Goal: Transaction & Acquisition: Book appointment/travel/reservation

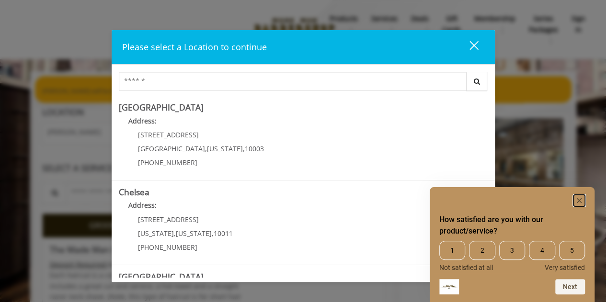
click at [579, 202] on rect "Hide survey" at bounding box center [580, 201] width 12 height 12
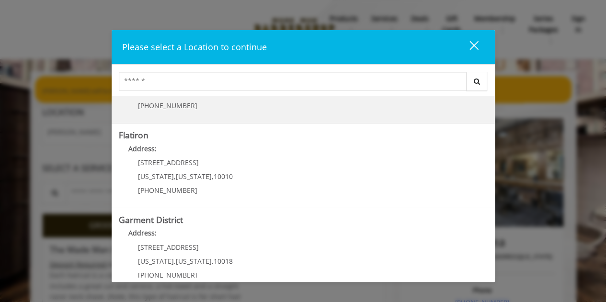
scroll to position [240, 0]
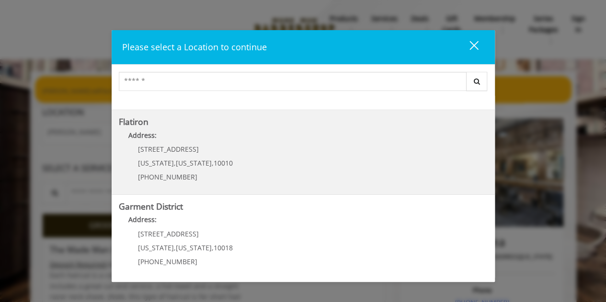
click at [212, 160] on span "," at bounding box center [213, 163] width 2 height 9
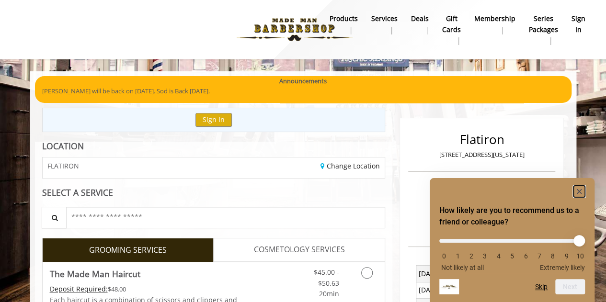
click at [576, 192] on rect "Hide survey" at bounding box center [580, 192] width 12 height 12
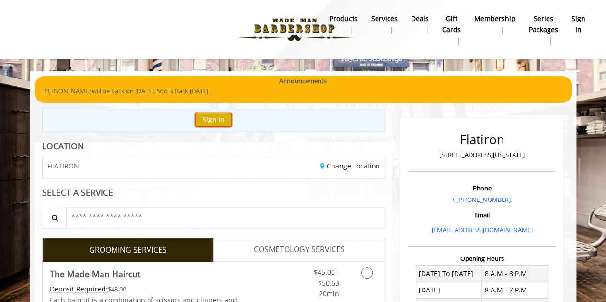
click at [208, 119] on button "Sign In" at bounding box center [214, 120] width 36 height 14
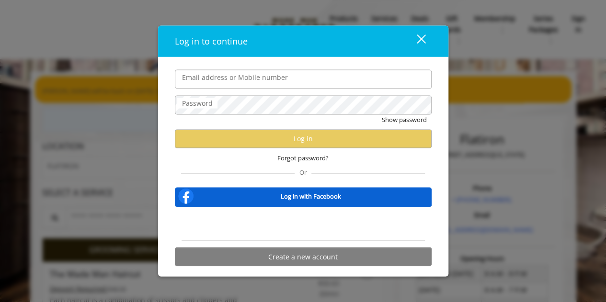
type input "**********"
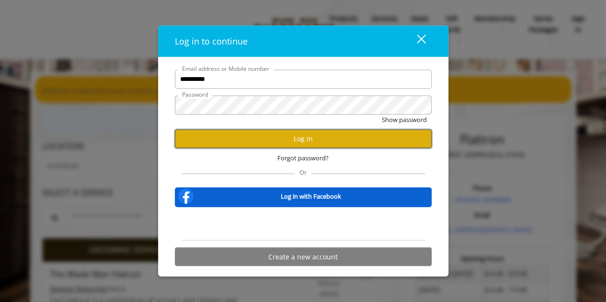
click at [265, 144] on button "Log in" at bounding box center [303, 138] width 257 height 19
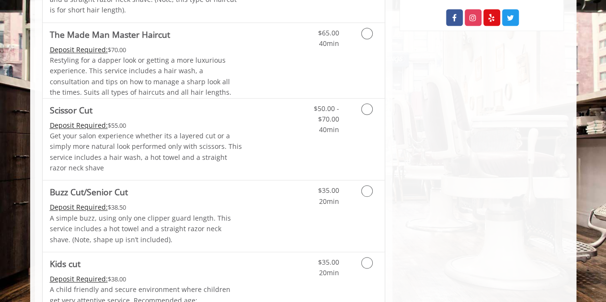
scroll to position [267, 0]
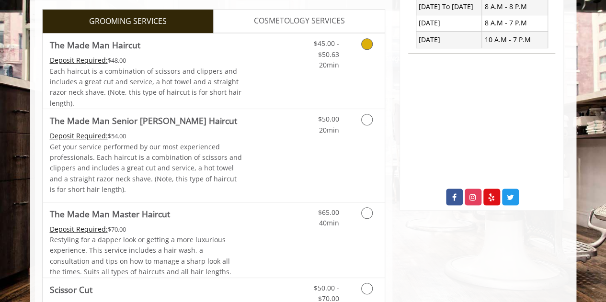
click at [325, 78] on div "$45.00 - $50.63 20min" at bounding box center [342, 71] width 86 height 75
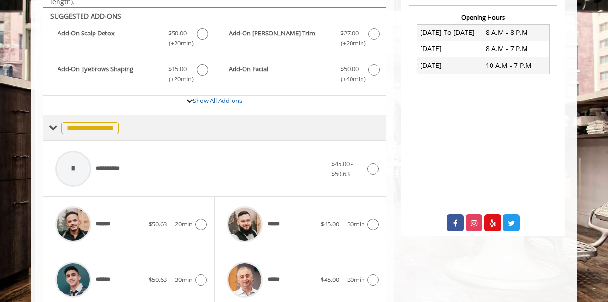
scroll to position [248, 0]
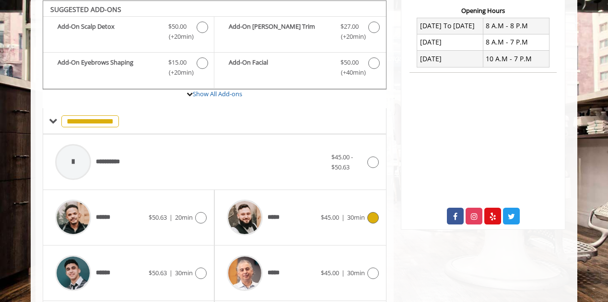
click at [289, 201] on div "*****" at bounding box center [271, 218] width 98 height 46
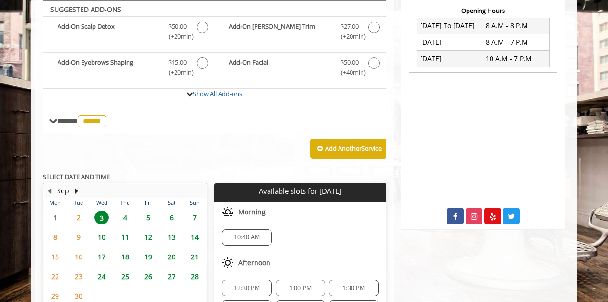
click at [127, 212] on span "4" at bounding box center [125, 218] width 14 height 14
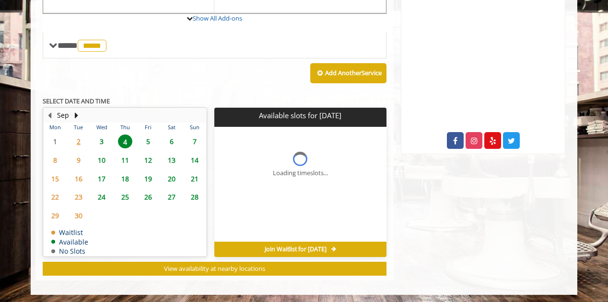
scroll to position [338, 0]
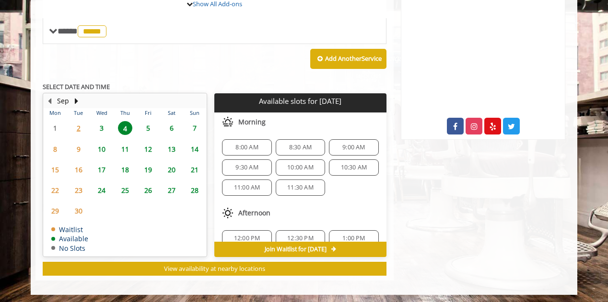
click at [354, 144] on span "9:00 AM" at bounding box center [353, 148] width 23 height 8
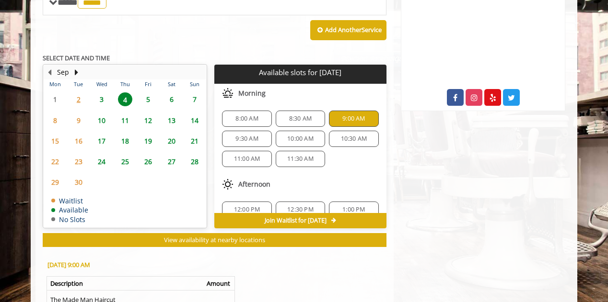
click at [257, 115] on span "8:00 AM" at bounding box center [246, 119] width 23 height 8
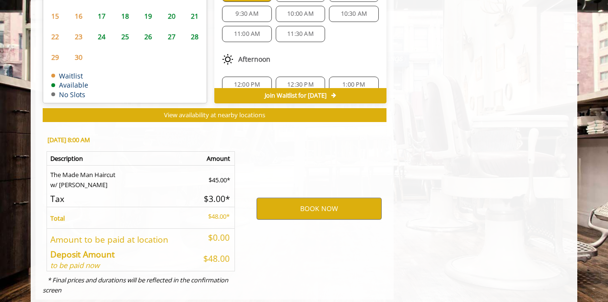
scroll to position [511, 0]
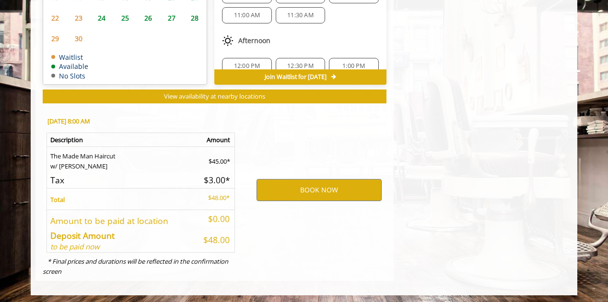
click at [325, 76] on span "Join Waitlist for [DATE]" at bounding box center [296, 77] width 62 height 8
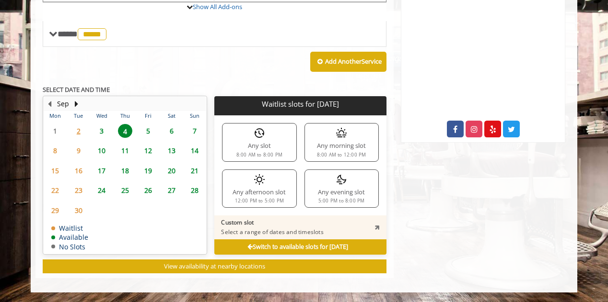
scroll to position [333, 0]
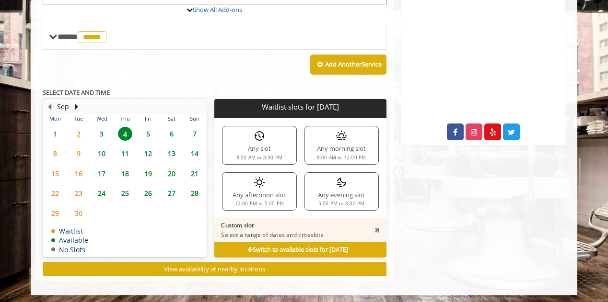
click at [251, 143] on div "Any slot 8:00 AM to 8:00 PM" at bounding box center [259, 145] width 74 height 38
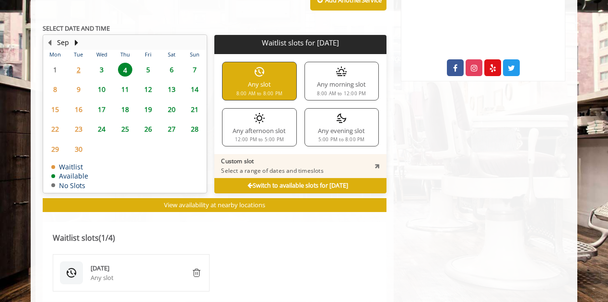
scroll to position [288, 0]
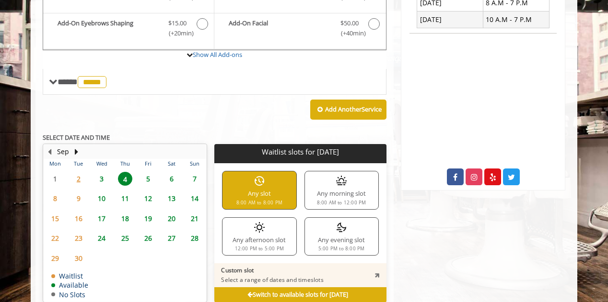
click at [146, 176] on span "5" at bounding box center [148, 179] width 14 height 14
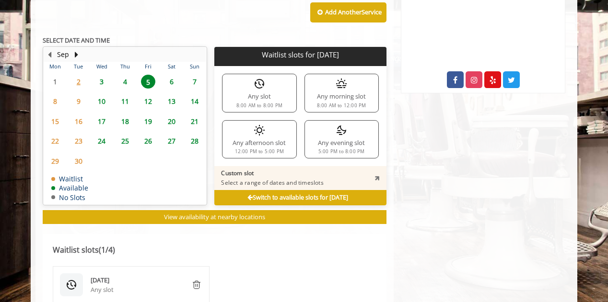
scroll to position [434, 0]
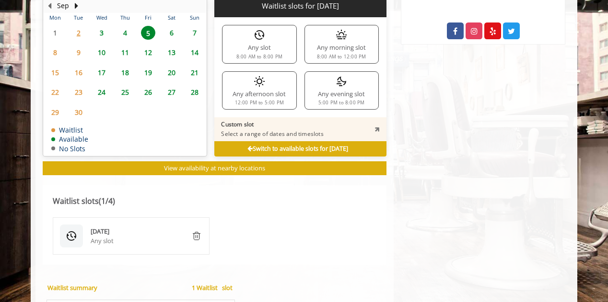
click at [127, 32] on span "4" at bounding box center [125, 33] width 14 height 14
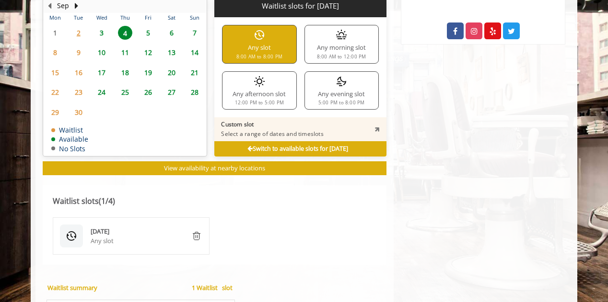
click at [248, 145] on b "Switch to available slots for [DATE]" at bounding box center [297, 149] width 101 height 8
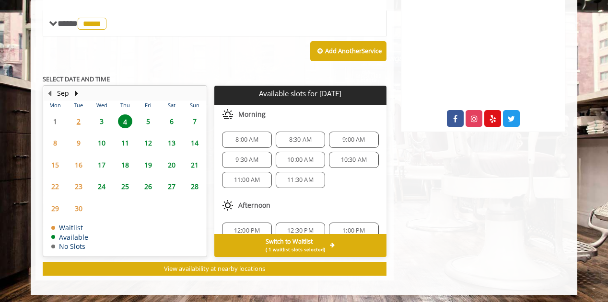
click at [259, 139] on span "8:00 AM" at bounding box center [246, 140] width 41 height 8
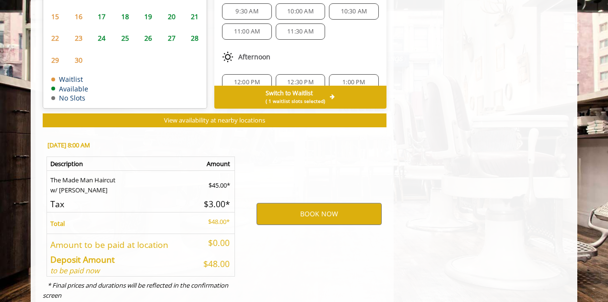
scroll to position [519, 0]
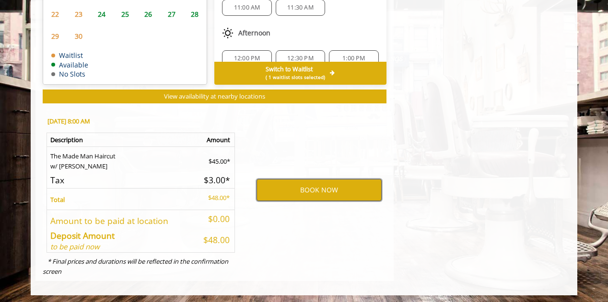
click at [325, 188] on button "BOOK NOW" at bounding box center [318, 190] width 125 height 22
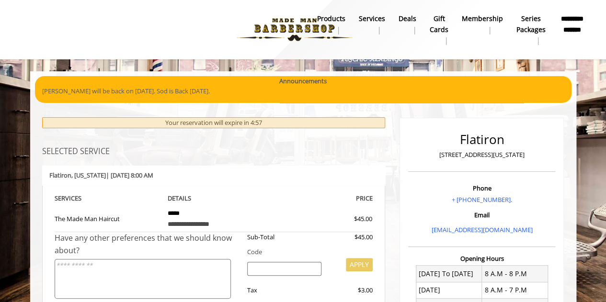
scroll to position [192, 0]
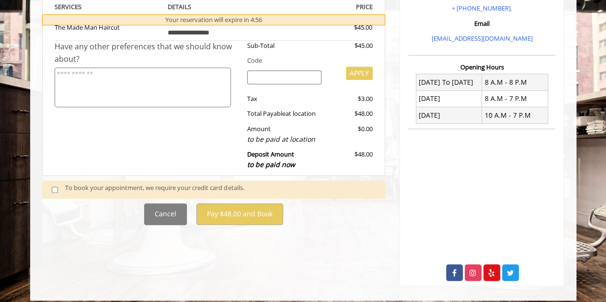
click at [126, 192] on div "To book your appointment, we require your credit card details." at bounding box center [220, 189] width 311 height 13
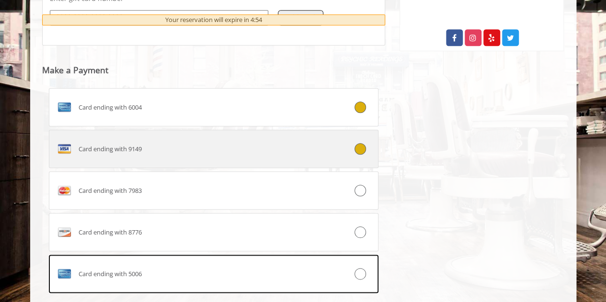
scroll to position [487, 0]
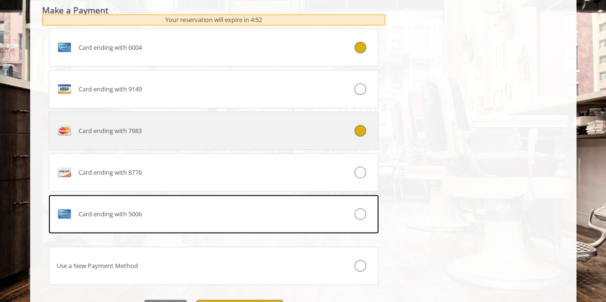
click at [296, 127] on div "Card ending with 7983" at bounding box center [186, 130] width 274 height 15
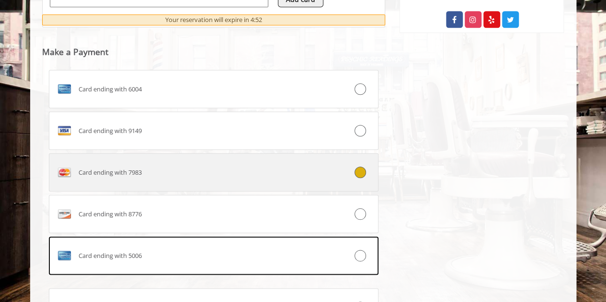
scroll to position [535, 0]
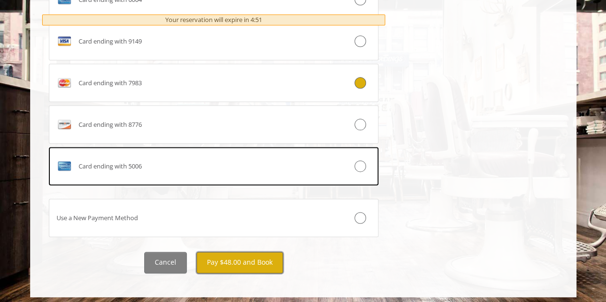
click at [255, 263] on button "Pay $48.00 and Book" at bounding box center [240, 263] width 87 height 22
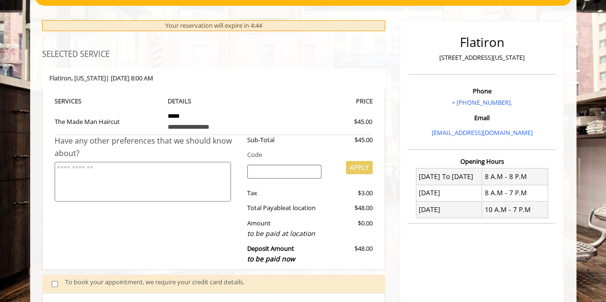
scroll to position [94, 0]
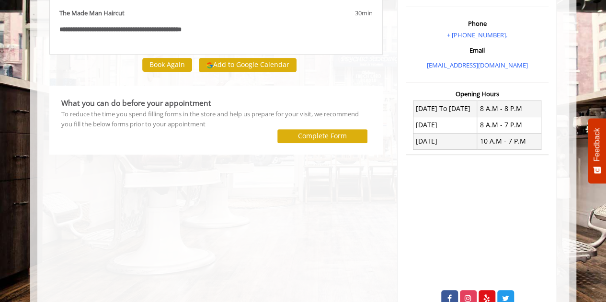
scroll to position [96, 0]
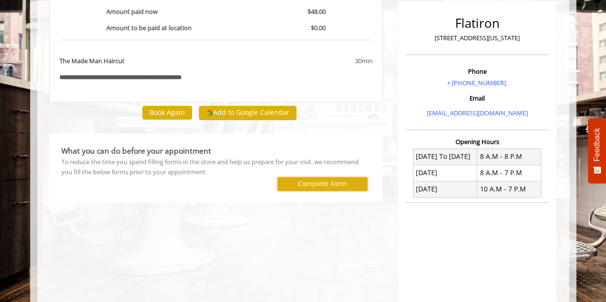
click at [325, 183] on label "Complete Form" at bounding box center [322, 184] width 49 height 8
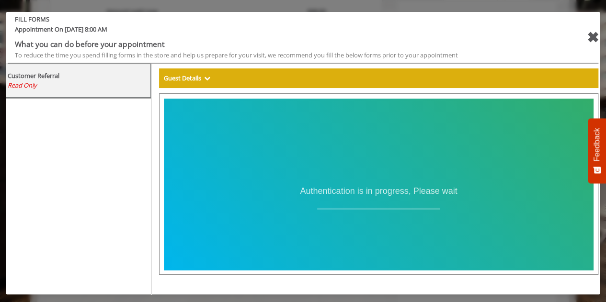
scroll to position [0, 0]
click at [580, 39] on div "✖" at bounding box center [580, 37] width 50 height 23
click at [587, 37] on div "✖" at bounding box center [593, 37] width 12 height 23
